Goal: Information Seeking & Learning: Learn about a topic

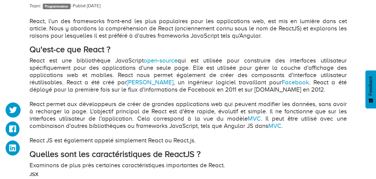
scroll to position [329, 0]
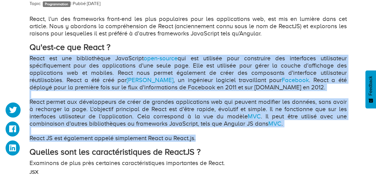
drag, startPoint x: 196, startPoint y: 138, endPoint x: 19, endPoint y: 60, distance: 193.8
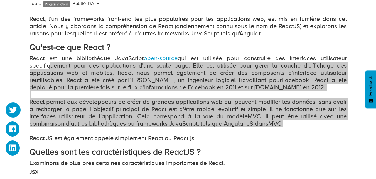
drag, startPoint x: 290, startPoint y: 123, endPoint x: 15, endPoint y: 53, distance: 284.0
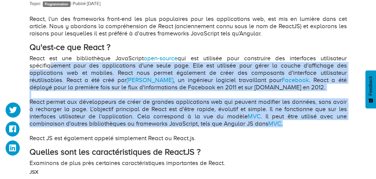
click at [307, 104] on p "React est une bibliothèque JavaScript open-source qui est utilisée pour constru…" at bounding box center [189, 98] width 318 height 87
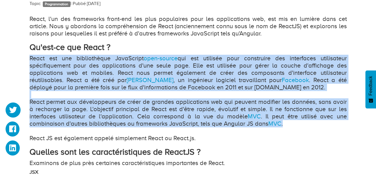
drag, startPoint x: 284, startPoint y: 124, endPoint x: 23, endPoint y: 59, distance: 269.0
copy p "React est une bibliothèque JavaScript open-source qui est utilisée pour constru…"
